Goal: Information Seeking & Learning: Learn about a topic

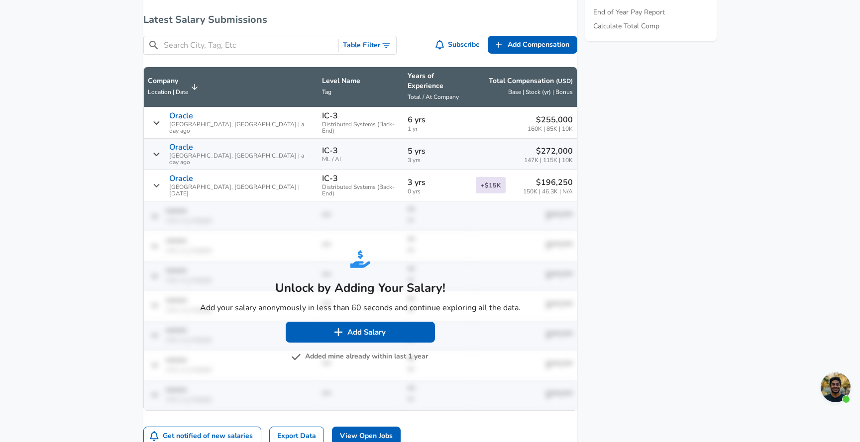
scroll to position [592, 0]
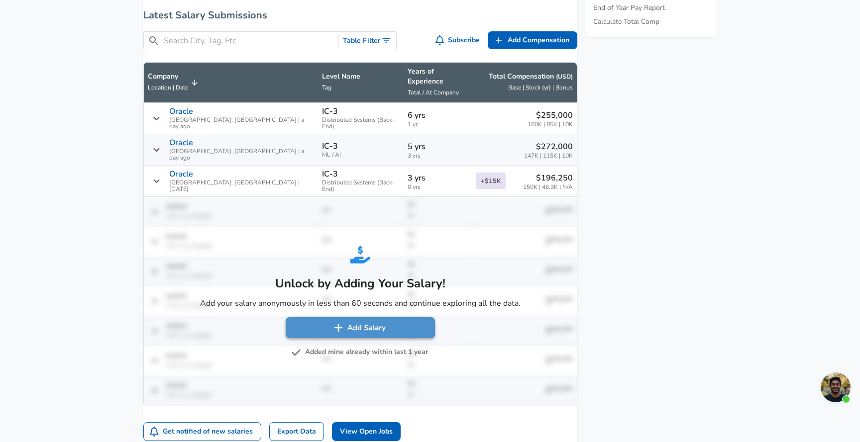
click at [382, 320] on button "Add Salary" at bounding box center [360, 328] width 149 height 21
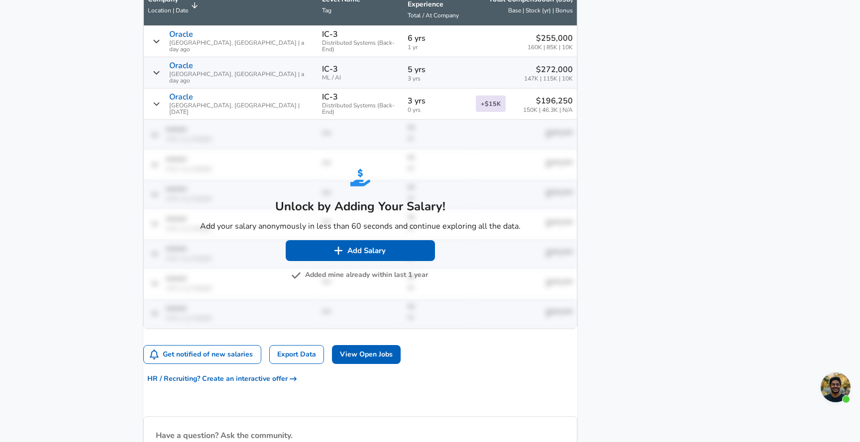
scroll to position [655, 0]
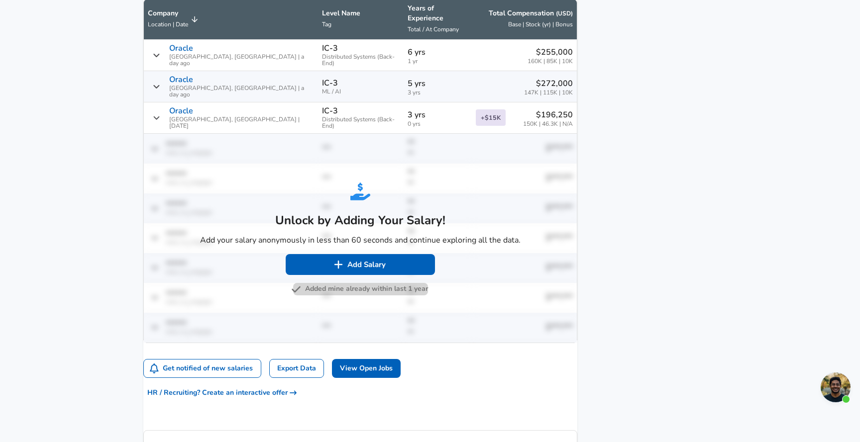
click at [379, 283] on button "Added mine already within last 1 year" at bounding box center [360, 289] width 135 height 12
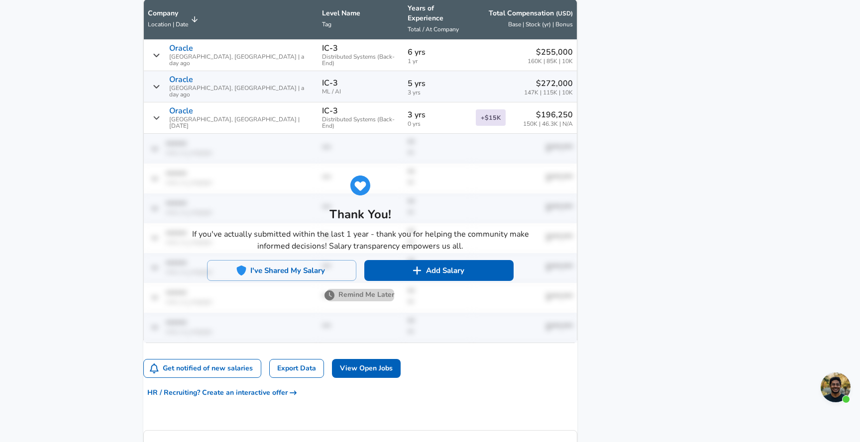
click at [354, 289] on button "Remind Me Later" at bounding box center [360, 295] width 68 height 12
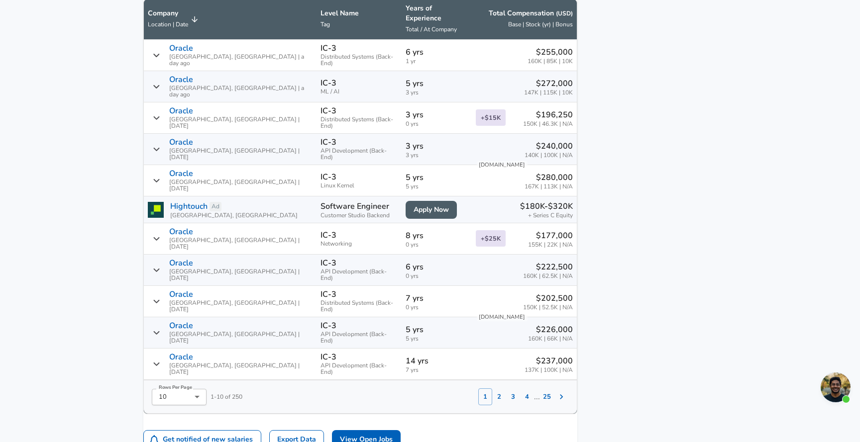
click at [492, 389] on button "2" at bounding box center [499, 397] width 14 height 17
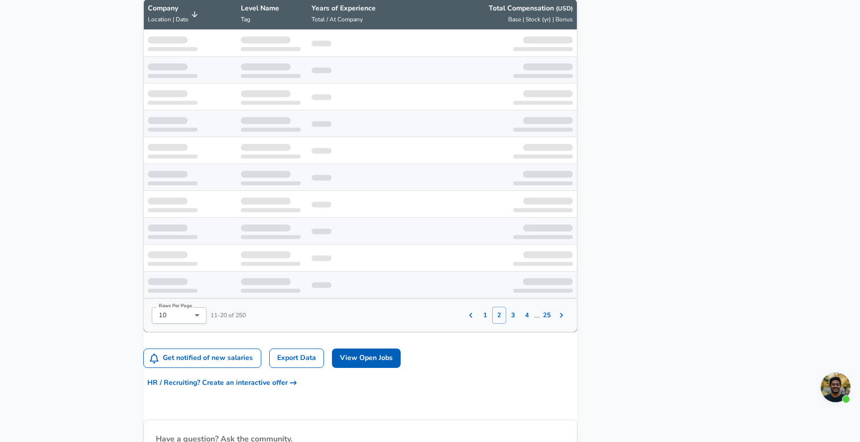
scroll to position [654, 0]
